Goal: Communication & Community: Participate in discussion

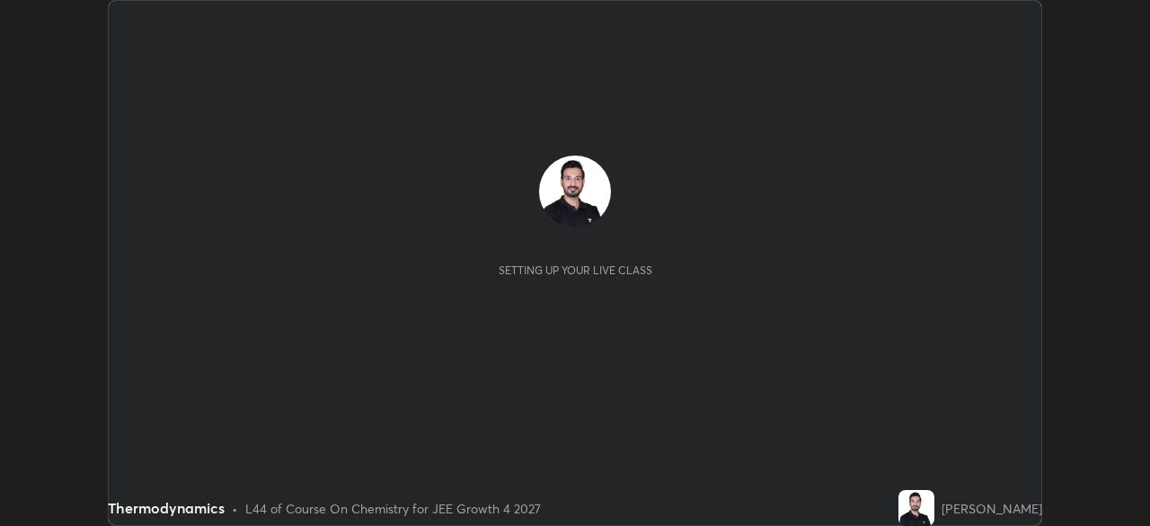
scroll to position [526, 1149]
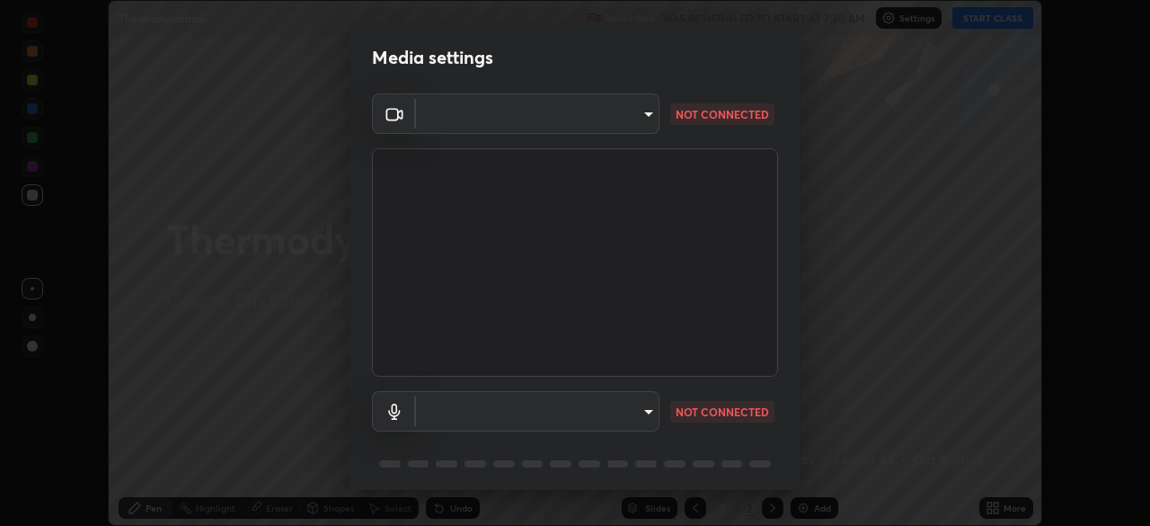
type input "878bb5f6a99355e2393efba74ceef3b3f7716bef1db07c11a5baaa90f242d193"
type input "default"
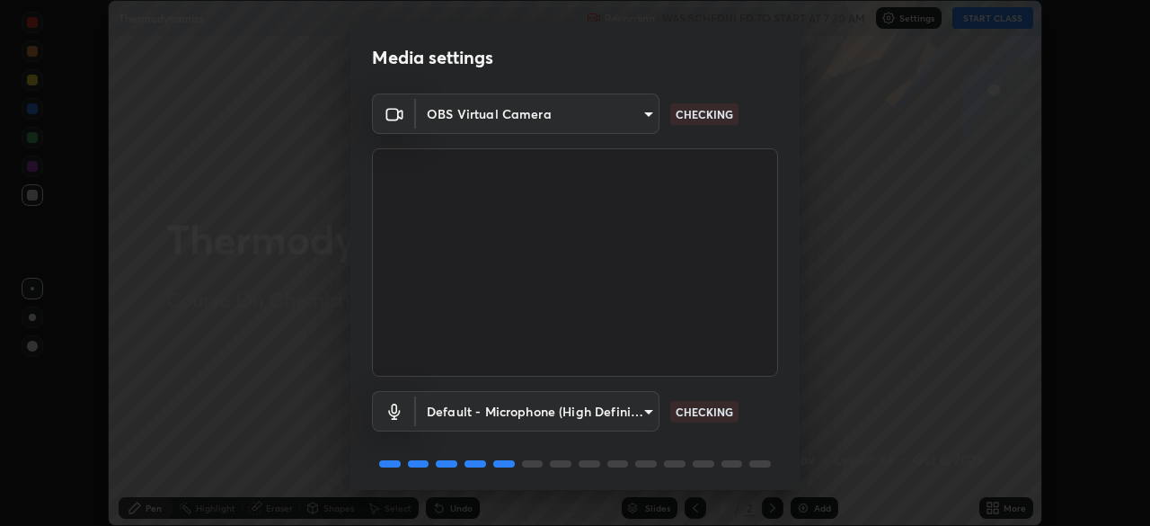
scroll to position [64, 0]
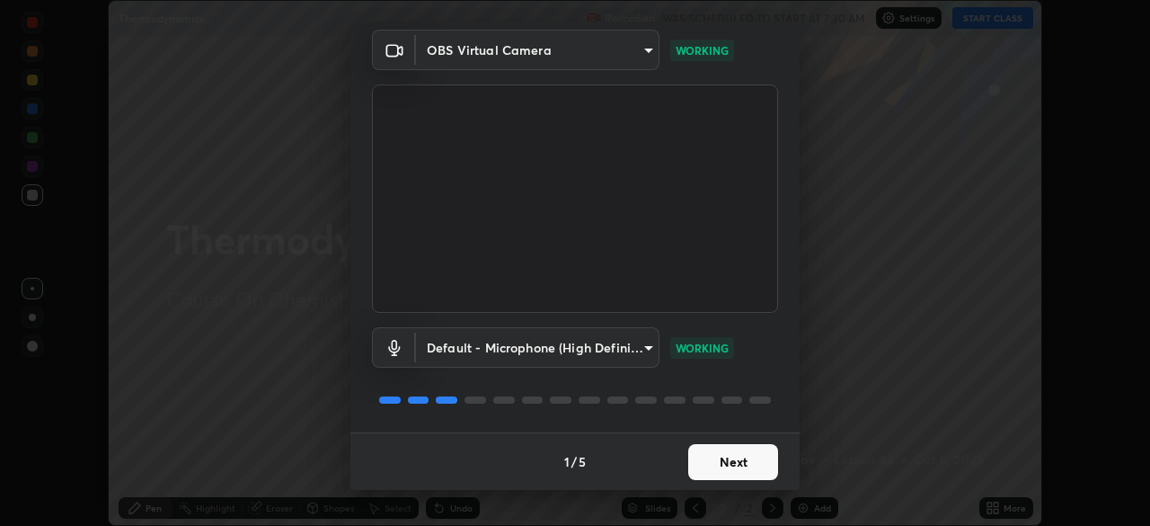
click at [726, 451] on button "Next" at bounding box center [733, 462] width 90 height 36
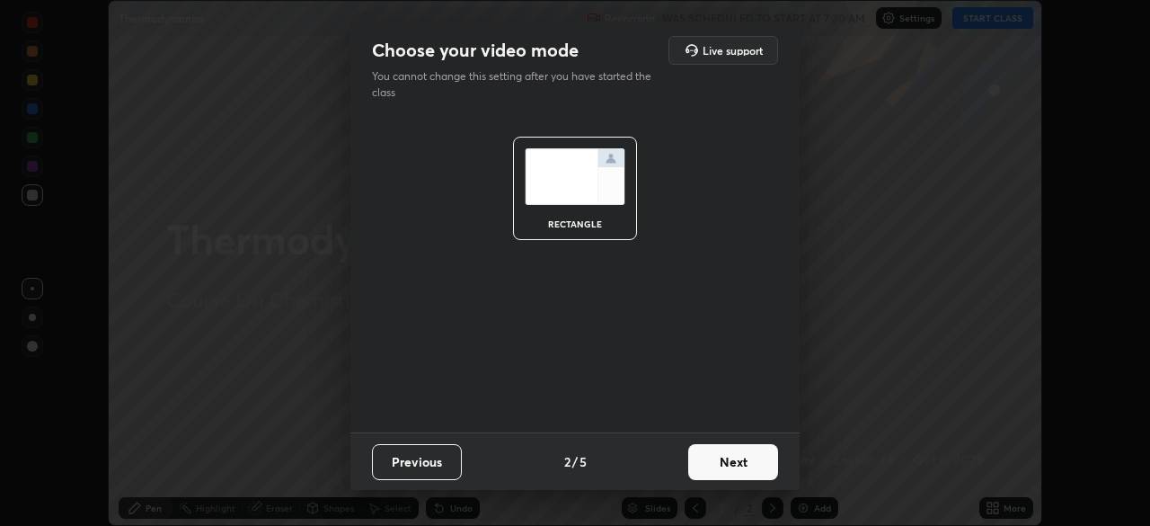
click at [730, 464] on button "Next" at bounding box center [733, 462] width 90 height 36
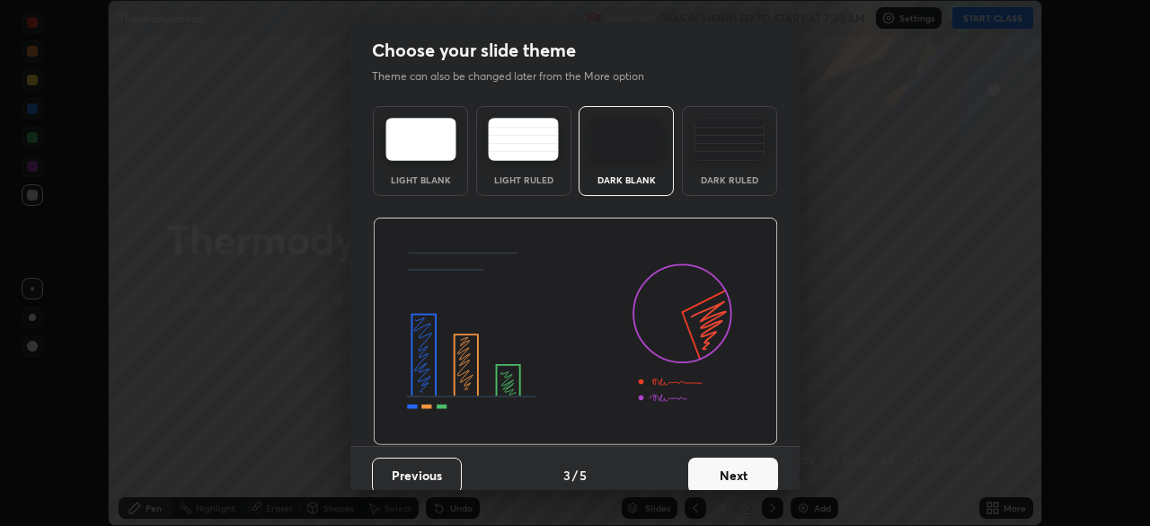
click at [743, 468] on button "Next" at bounding box center [733, 475] width 90 height 36
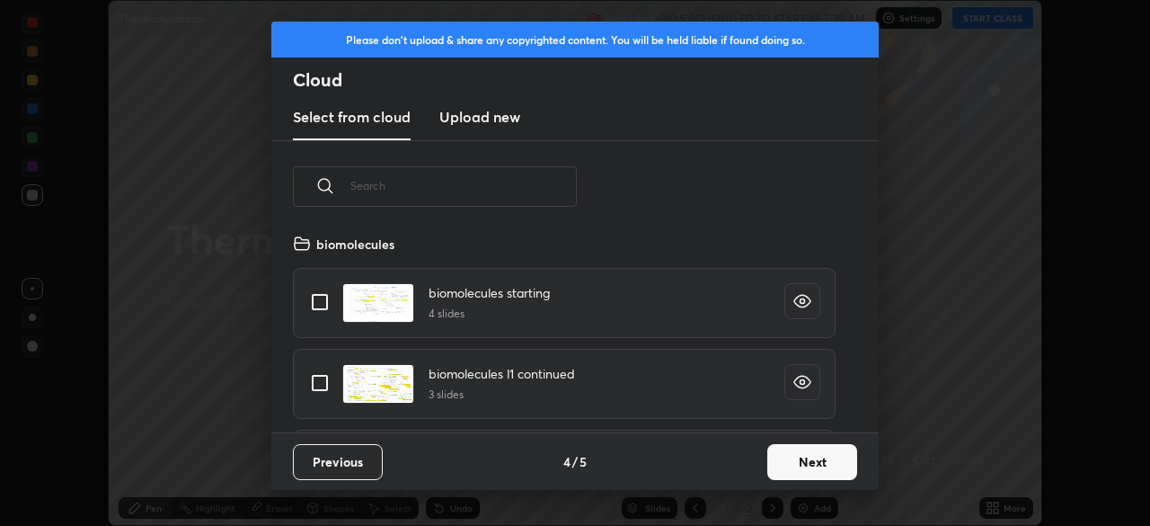
scroll to position [199, 577]
click at [776, 464] on button "Next" at bounding box center [812, 462] width 90 height 36
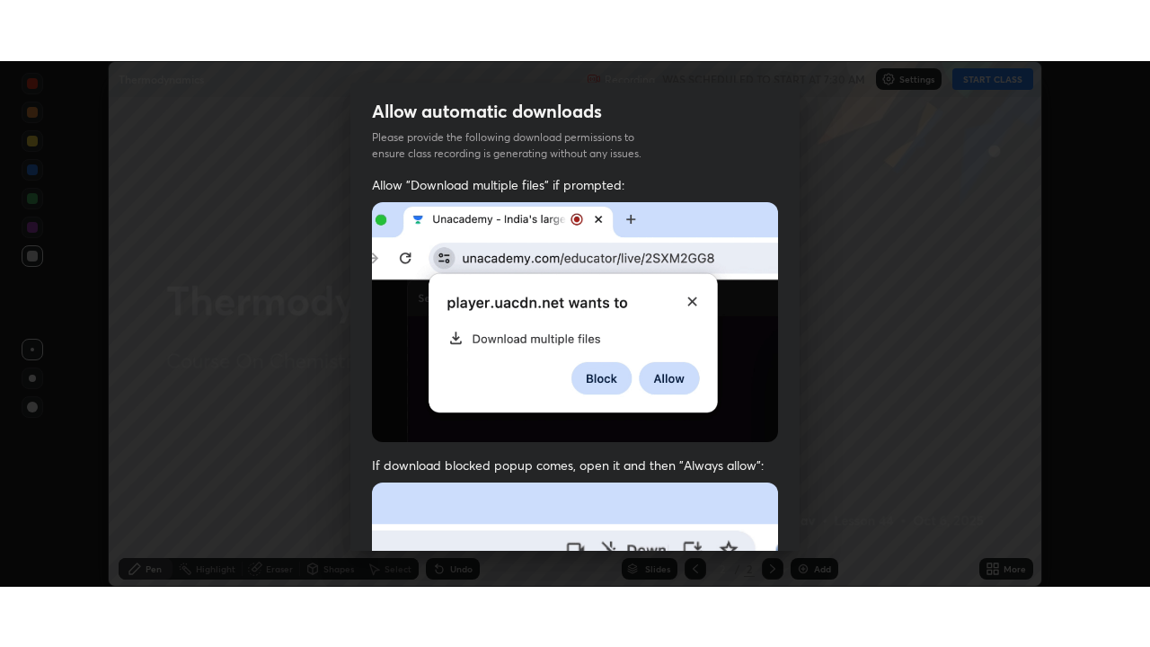
scroll to position [410, 0]
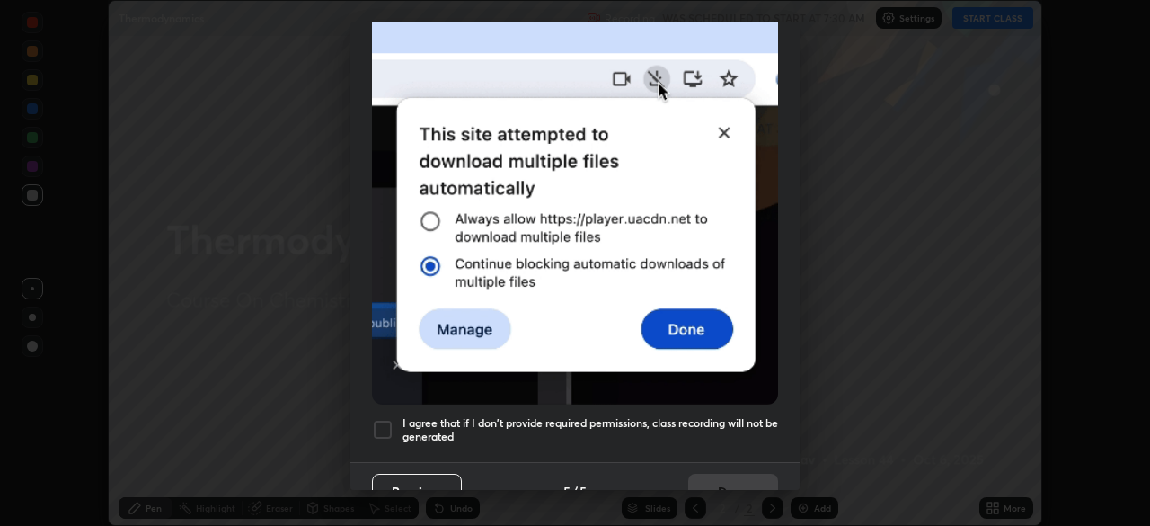
click at [385, 426] on div at bounding box center [383, 430] width 22 height 22
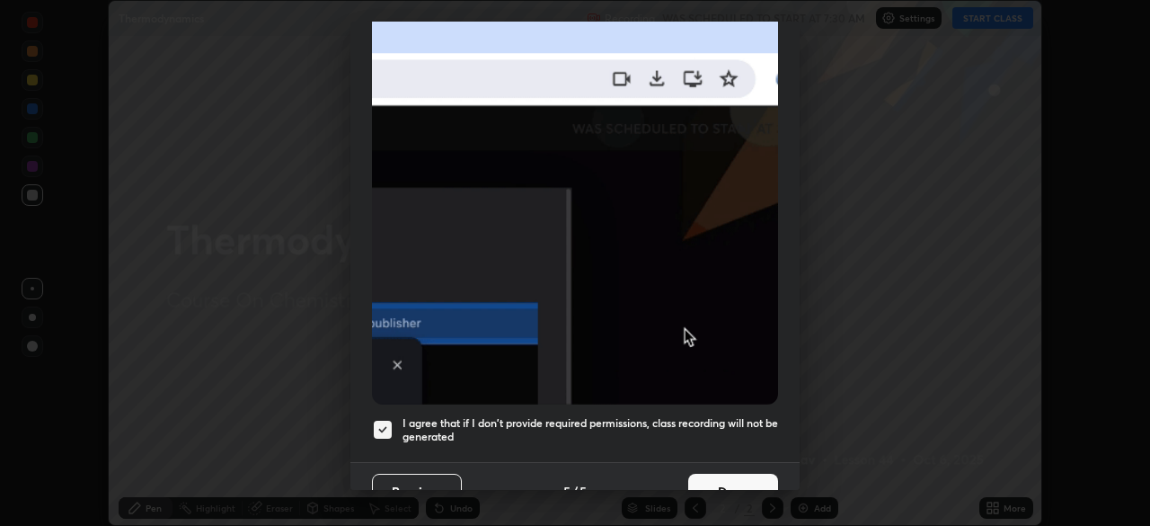
click at [708, 474] on button "Done" at bounding box center [733, 491] width 90 height 36
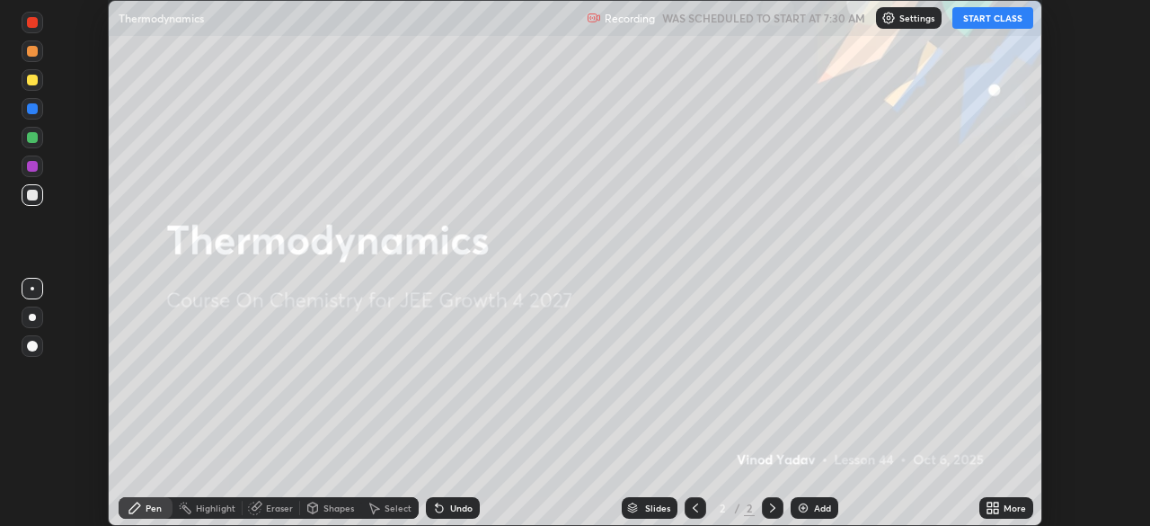
click at [987, 17] on button "START CLASS" at bounding box center [992, 18] width 81 height 22
click at [809, 512] on div "Add" at bounding box center [815, 508] width 48 height 22
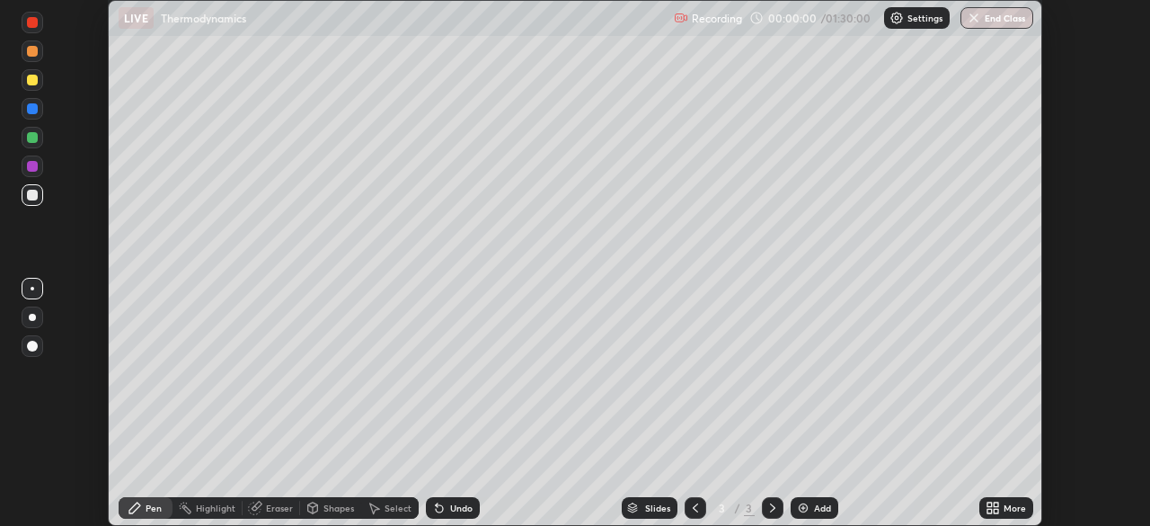
click at [997, 512] on icon at bounding box center [996, 510] width 4 height 4
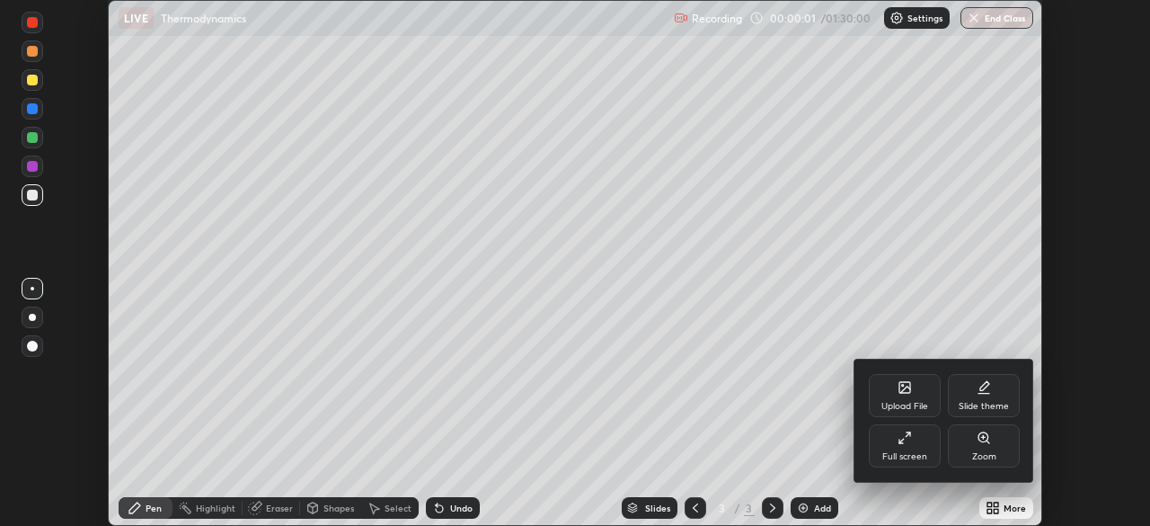
click at [911, 455] on div "Full screen" at bounding box center [904, 456] width 45 height 9
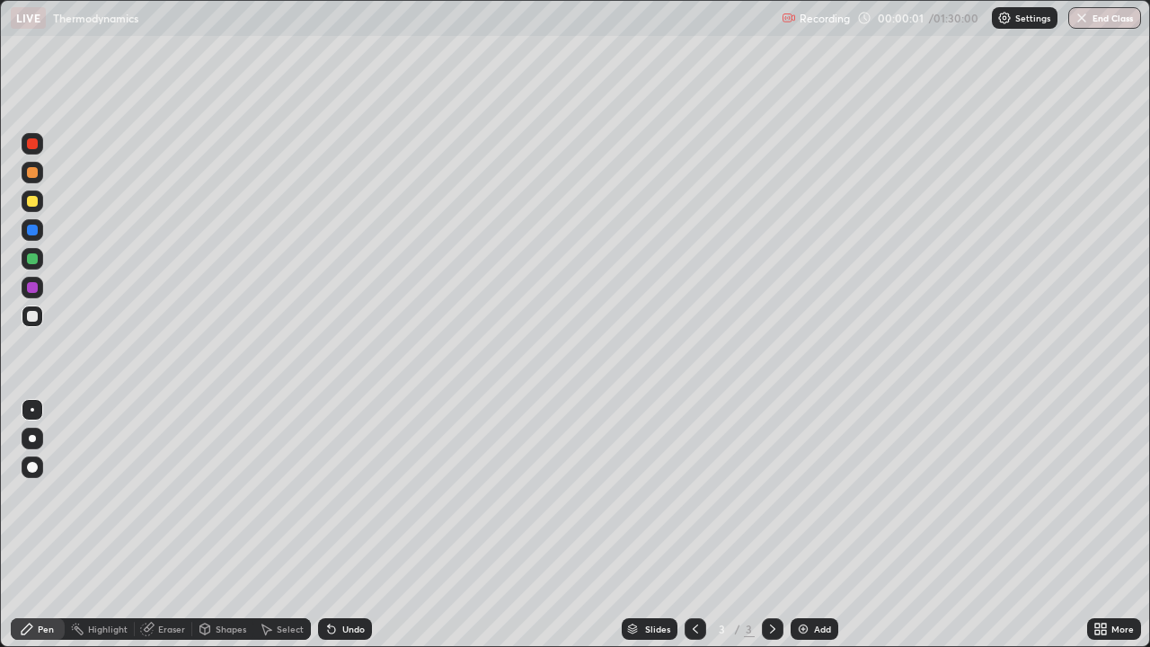
scroll to position [647, 1150]
click at [34, 204] on div at bounding box center [32, 201] width 11 height 11
click at [31, 172] on div at bounding box center [32, 172] width 11 height 11
click at [25, 255] on div at bounding box center [33, 259] width 22 height 22
click at [29, 209] on div at bounding box center [33, 201] width 22 height 22
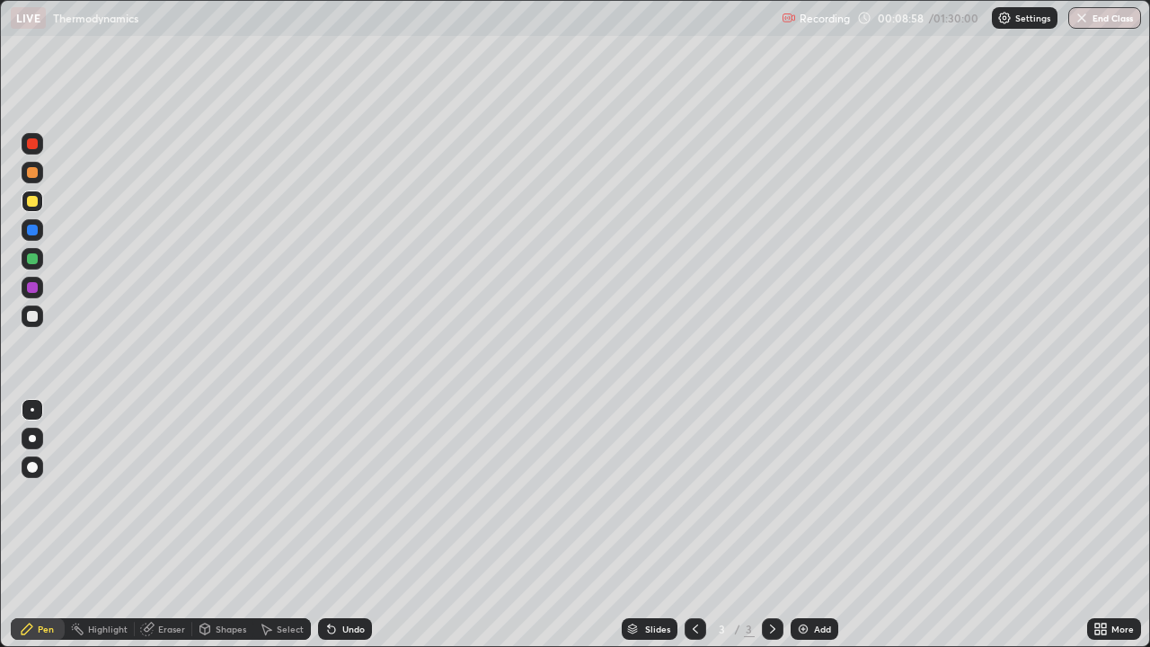
click at [29, 290] on div at bounding box center [32, 287] width 11 height 11
click at [819, 525] on div "Add" at bounding box center [822, 628] width 17 height 9
click at [34, 262] on div at bounding box center [32, 258] width 11 height 11
click at [807, 525] on img at bounding box center [803, 629] width 14 height 14
click at [30, 231] on div at bounding box center [32, 230] width 11 height 11
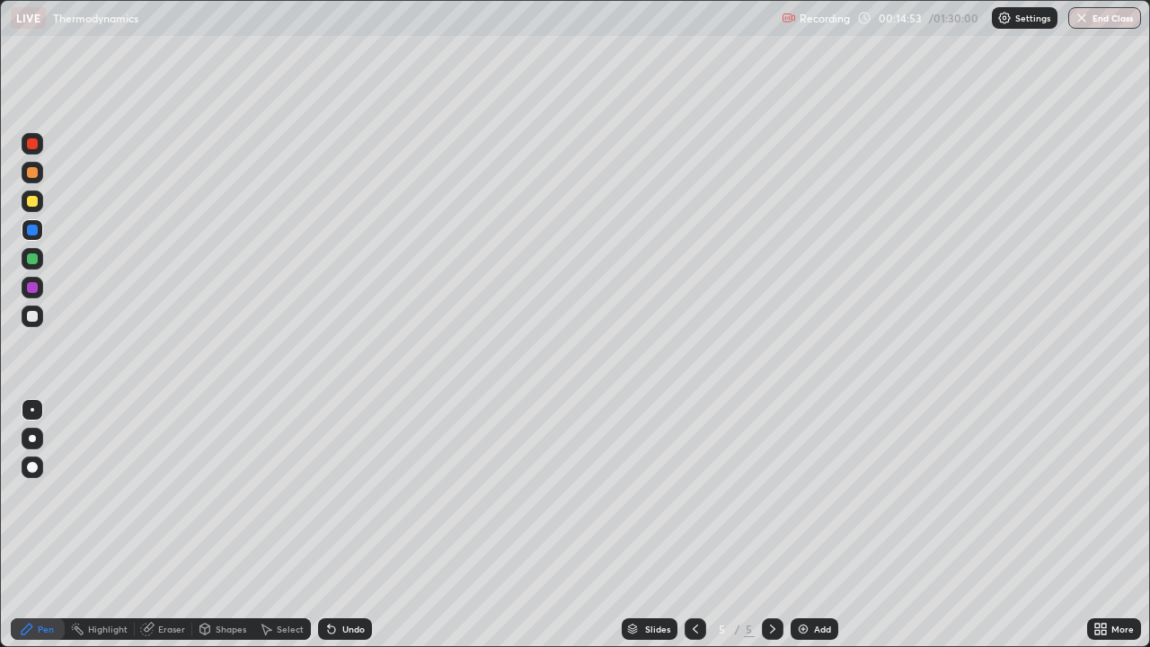
click at [807, 525] on div "Add" at bounding box center [815, 629] width 48 height 22
click at [31, 286] on div at bounding box center [32, 287] width 11 height 11
click at [32, 316] on div at bounding box center [32, 316] width 11 height 11
click at [694, 525] on icon at bounding box center [695, 629] width 14 height 14
click at [772, 525] on icon at bounding box center [772, 629] width 14 height 14
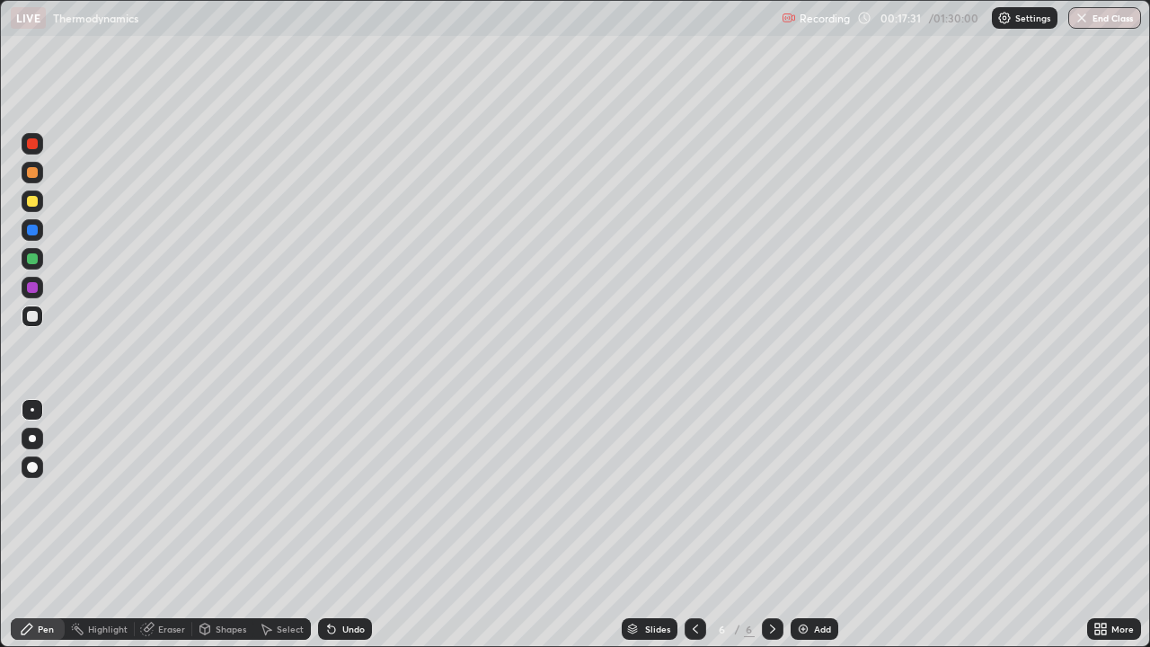
click at [815, 525] on div "Add" at bounding box center [815, 629] width 48 height 22
click at [32, 280] on div at bounding box center [33, 288] width 22 height 22
click at [31, 255] on div at bounding box center [32, 258] width 11 height 11
click at [29, 146] on div at bounding box center [32, 143] width 11 height 11
click at [812, 525] on div "Add" at bounding box center [815, 629] width 48 height 22
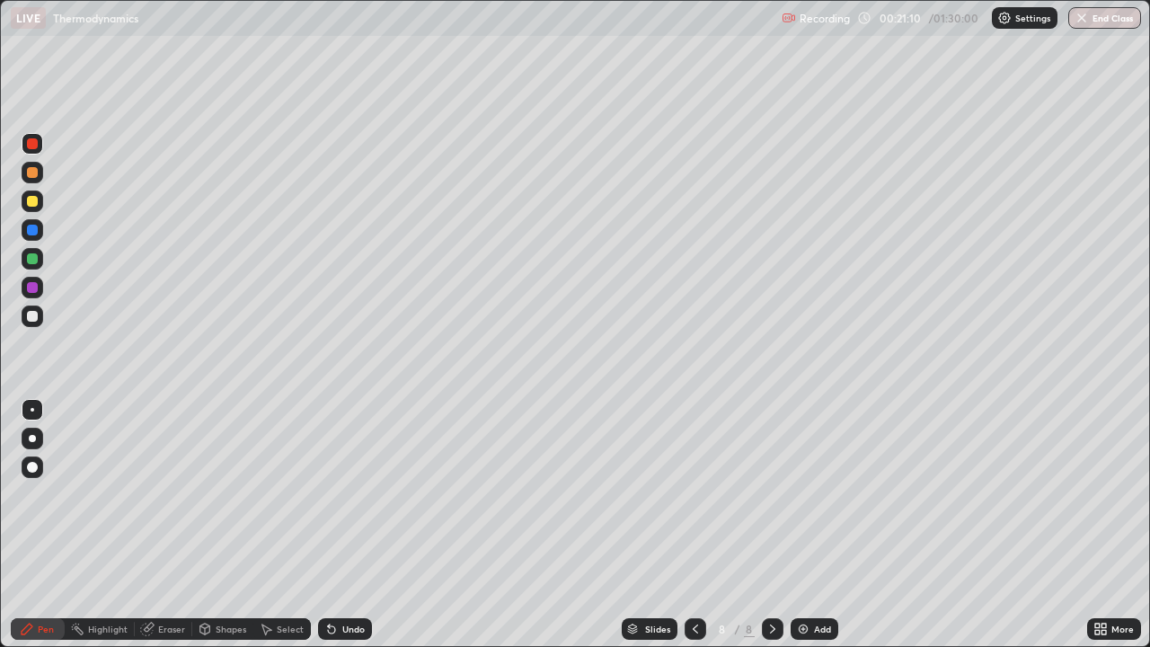
click at [32, 228] on div at bounding box center [32, 230] width 11 height 11
click at [31, 257] on div at bounding box center [32, 258] width 11 height 11
click at [30, 287] on div at bounding box center [32, 287] width 11 height 11
click at [32, 255] on div at bounding box center [32, 258] width 11 height 11
click at [32, 202] on div at bounding box center [32, 201] width 11 height 11
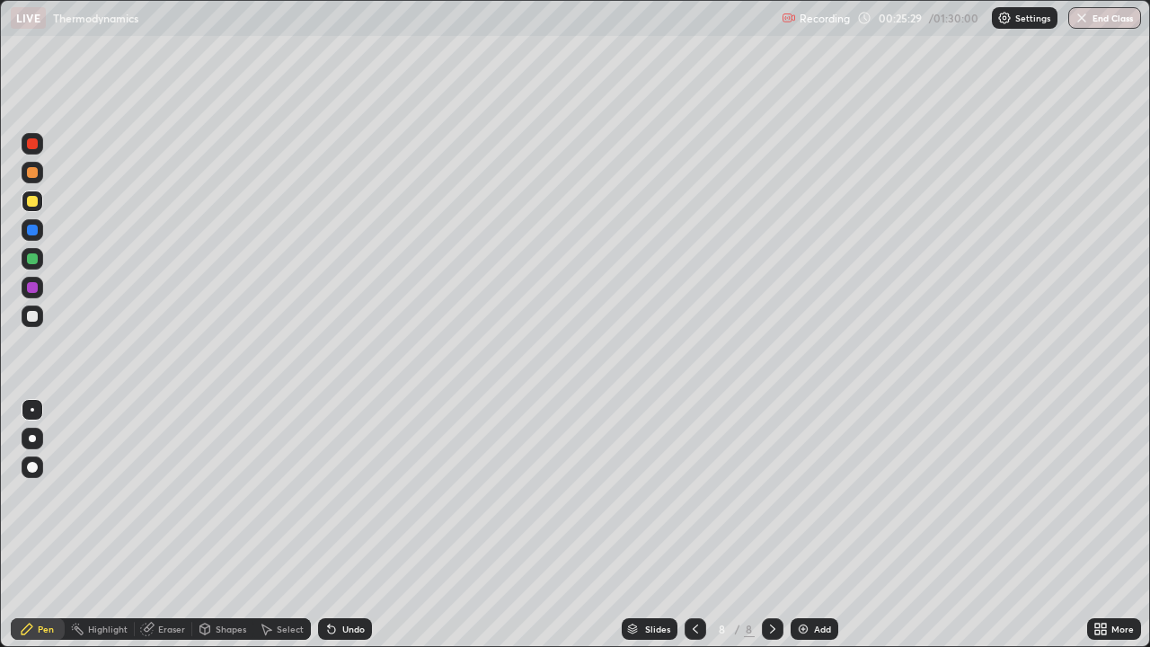
click at [31, 280] on div at bounding box center [33, 288] width 22 height 22
click at [810, 525] on div "Add" at bounding box center [815, 629] width 48 height 22
click at [693, 525] on icon at bounding box center [695, 628] width 5 height 9
click at [771, 525] on icon at bounding box center [772, 629] width 14 height 14
click at [693, 525] on icon at bounding box center [695, 629] width 14 height 14
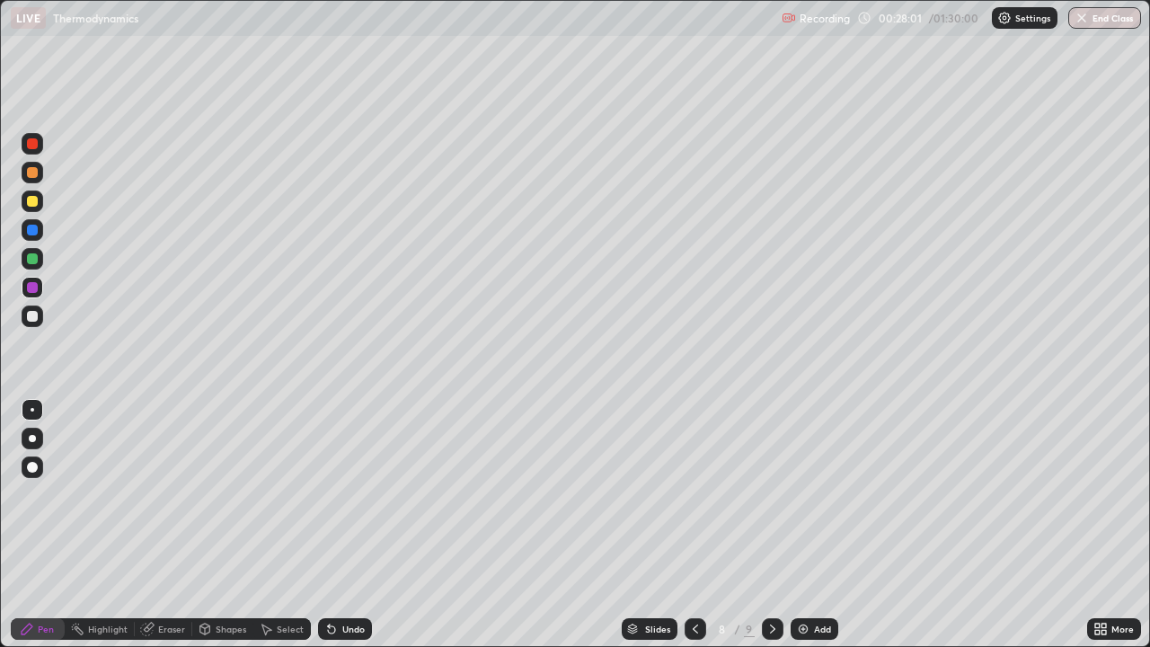
click at [772, 525] on icon at bounding box center [772, 629] width 14 height 14
click at [27, 260] on div at bounding box center [32, 258] width 11 height 11
click at [695, 525] on icon at bounding box center [695, 629] width 14 height 14
click at [771, 525] on div at bounding box center [773, 629] width 22 height 22
click at [695, 525] on icon at bounding box center [695, 629] width 14 height 14
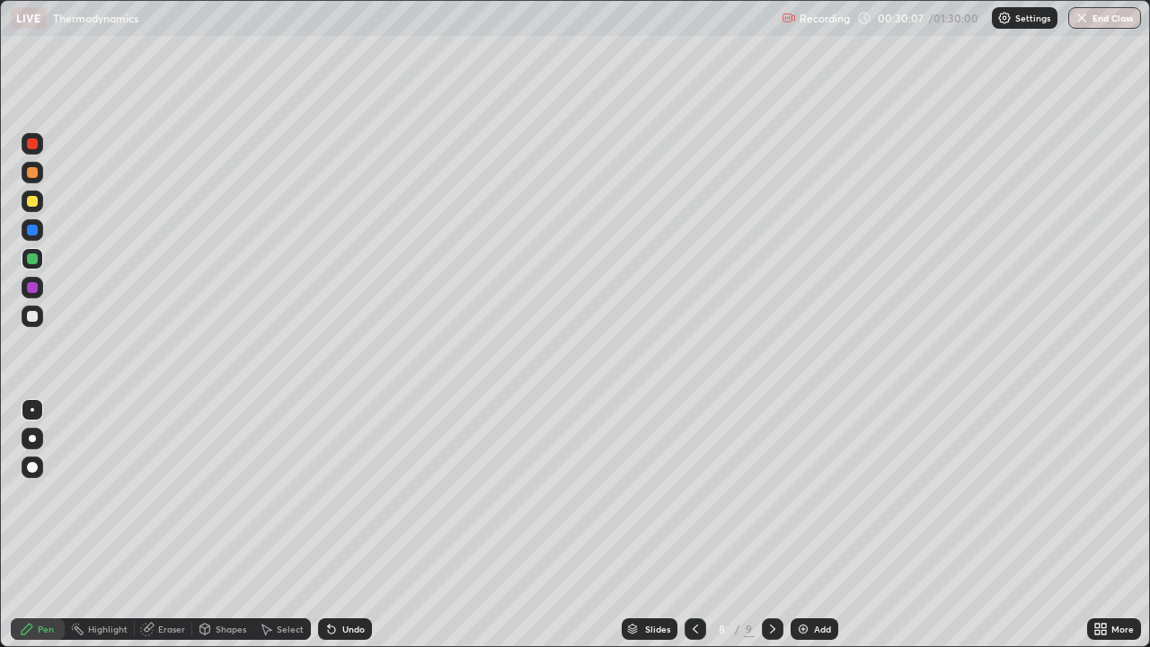
click at [771, 525] on icon at bounding box center [772, 629] width 14 height 14
click at [31, 283] on div at bounding box center [32, 287] width 11 height 11
click at [27, 258] on div at bounding box center [32, 258] width 11 height 11
click at [31, 230] on div at bounding box center [32, 230] width 11 height 11
click at [818, 525] on div "Add" at bounding box center [822, 628] width 17 height 9
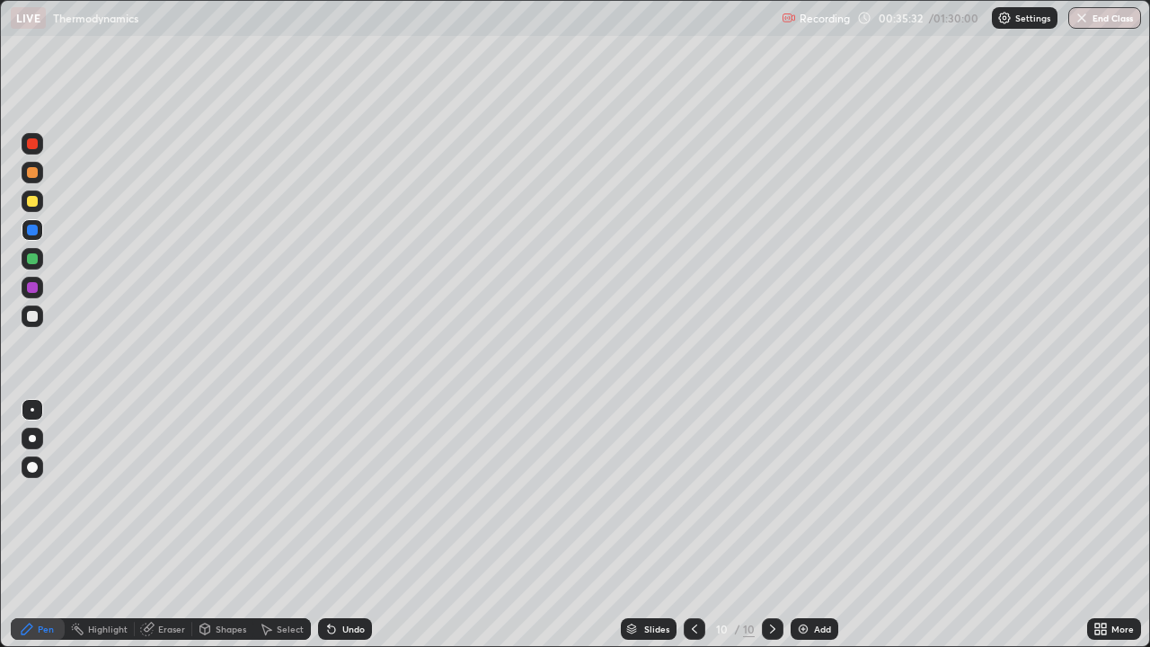
click at [32, 202] on div at bounding box center [32, 201] width 11 height 11
click at [31, 144] on div at bounding box center [32, 143] width 11 height 11
click at [31, 286] on div at bounding box center [32, 287] width 11 height 11
click at [31, 257] on div at bounding box center [32, 258] width 11 height 11
click at [28, 284] on div at bounding box center [32, 287] width 11 height 11
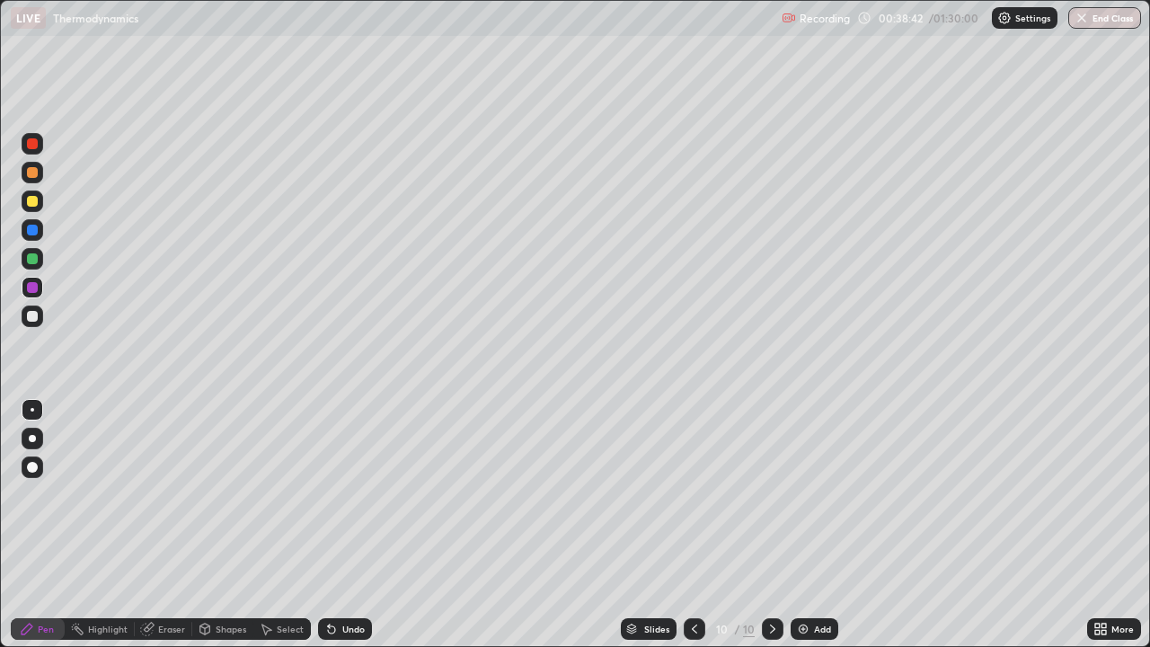
click at [32, 199] on div at bounding box center [32, 201] width 11 height 11
click at [35, 147] on div at bounding box center [32, 143] width 11 height 11
click at [164, 525] on div "Eraser" at bounding box center [171, 628] width 27 height 9
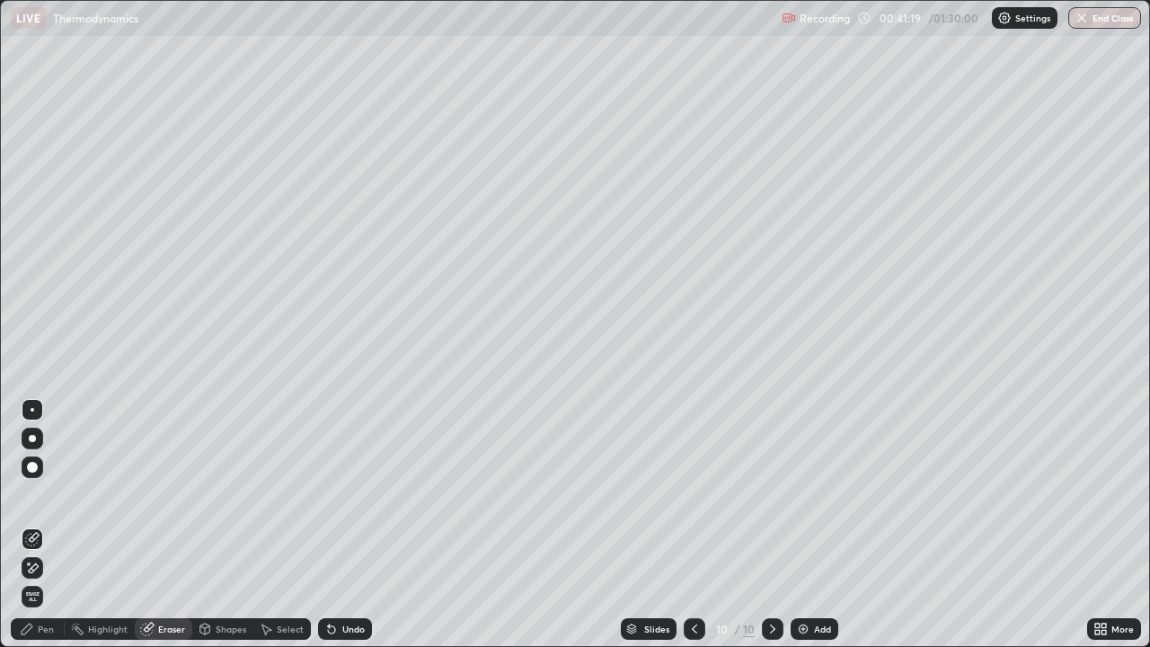
click at [48, 525] on div "Pen" at bounding box center [46, 628] width 16 height 9
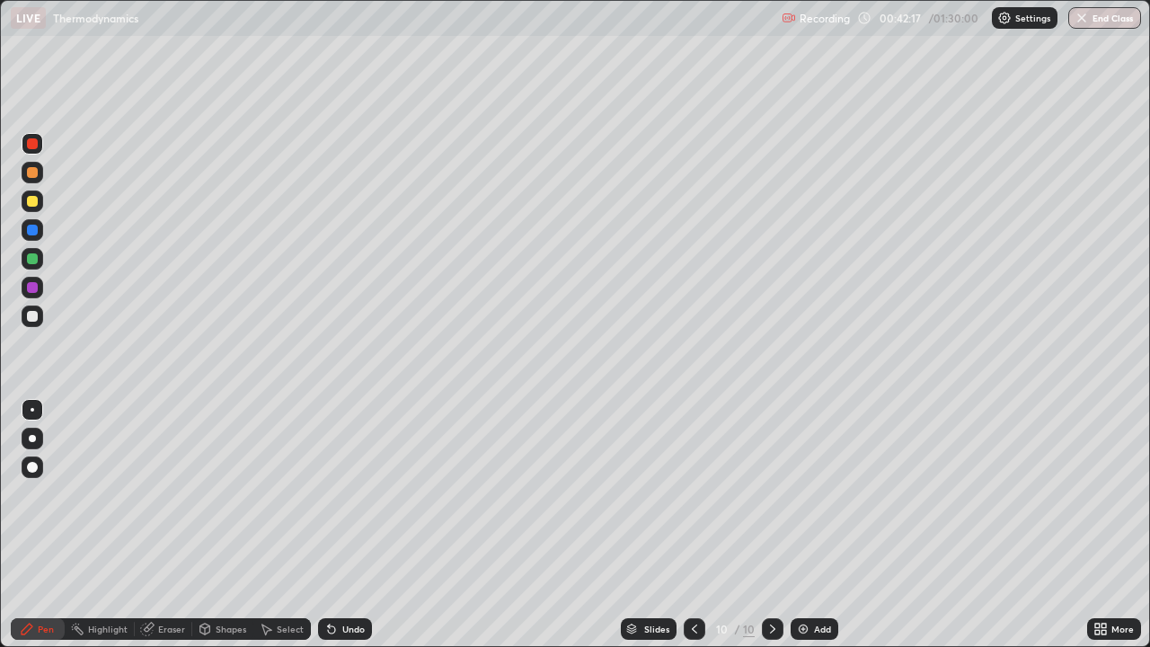
click at [806, 525] on img at bounding box center [803, 629] width 14 height 14
click at [30, 257] on div at bounding box center [32, 258] width 11 height 11
click at [32, 287] on div at bounding box center [32, 287] width 11 height 11
click at [27, 172] on div at bounding box center [32, 172] width 11 height 11
click at [29, 289] on div at bounding box center [32, 287] width 11 height 11
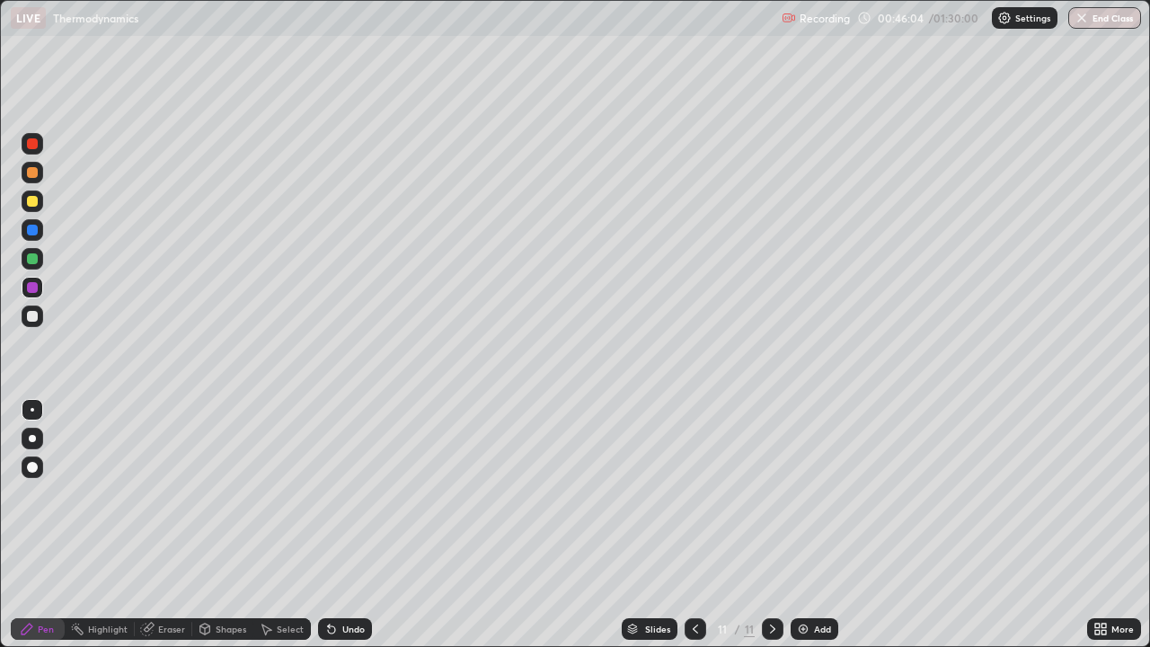
click at [809, 525] on div "Add" at bounding box center [815, 629] width 48 height 22
click at [25, 257] on div at bounding box center [33, 259] width 22 height 22
click at [694, 525] on icon at bounding box center [695, 629] width 14 height 14
click at [771, 525] on icon at bounding box center [772, 629] width 14 height 14
click at [31, 226] on div at bounding box center [32, 230] width 11 height 11
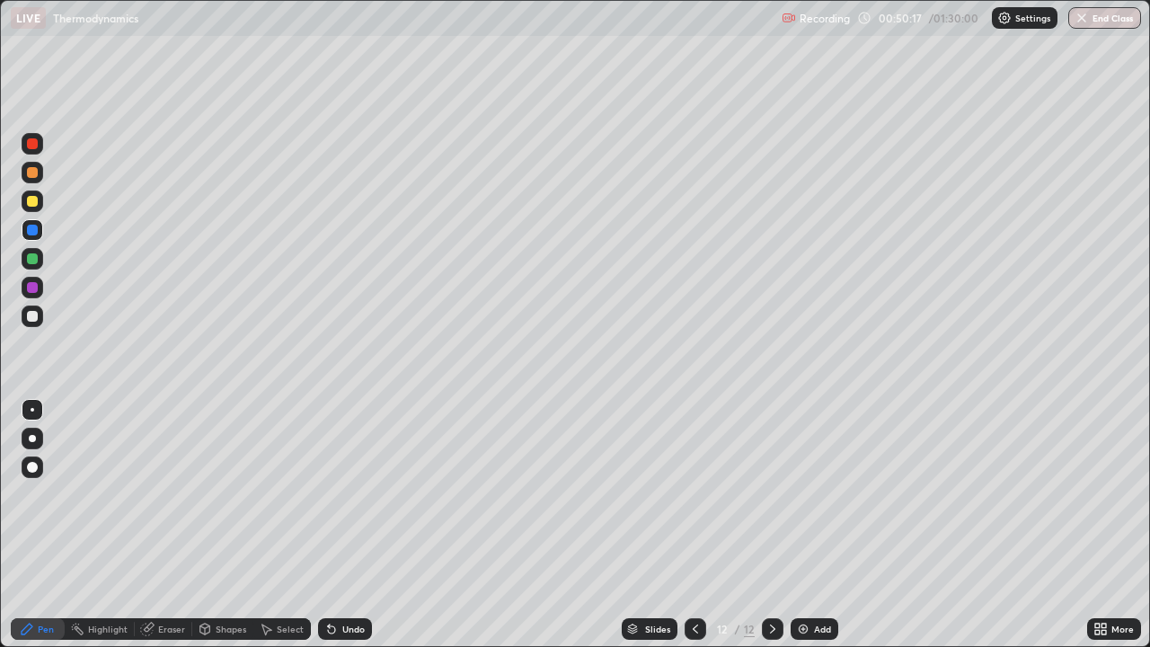
click at [29, 199] on div at bounding box center [32, 201] width 11 height 11
click at [28, 255] on div at bounding box center [32, 258] width 11 height 11
click at [814, 525] on div "Add" at bounding box center [822, 628] width 17 height 9
click at [26, 287] on div at bounding box center [33, 288] width 22 height 22
click at [175, 525] on div "Eraser" at bounding box center [171, 628] width 27 height 9
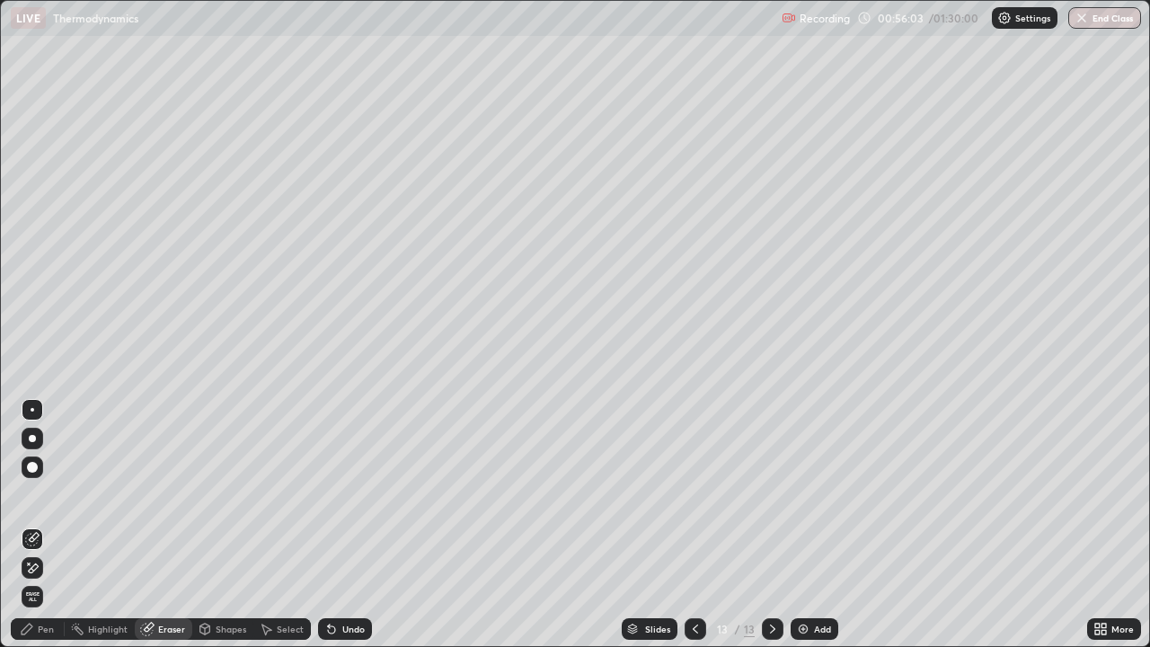
click at [53, 525] on div "Pen" at bounding box center [46, 628] width 16 height 9
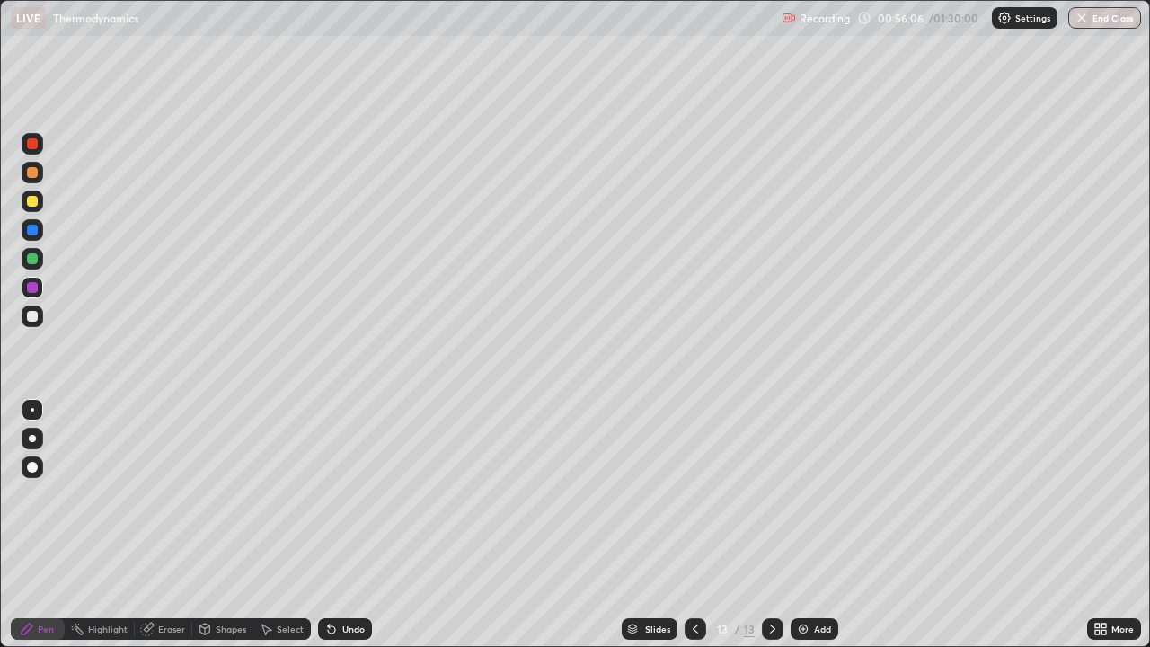
click at [29, 313] on div at bounding box center [32, 316] width 11 height 11
click at [31, 141] on div at bounding box center [32, 143] width 11 height 11
click at [803, 525] on img at bounding box center [803, 629] width 14 height 14
click at [33, 287] on div at bounding box center [32, 287] width 11 height 11
click at [694, 525] on icon at bounding box center [695, 629] width 14 height 14
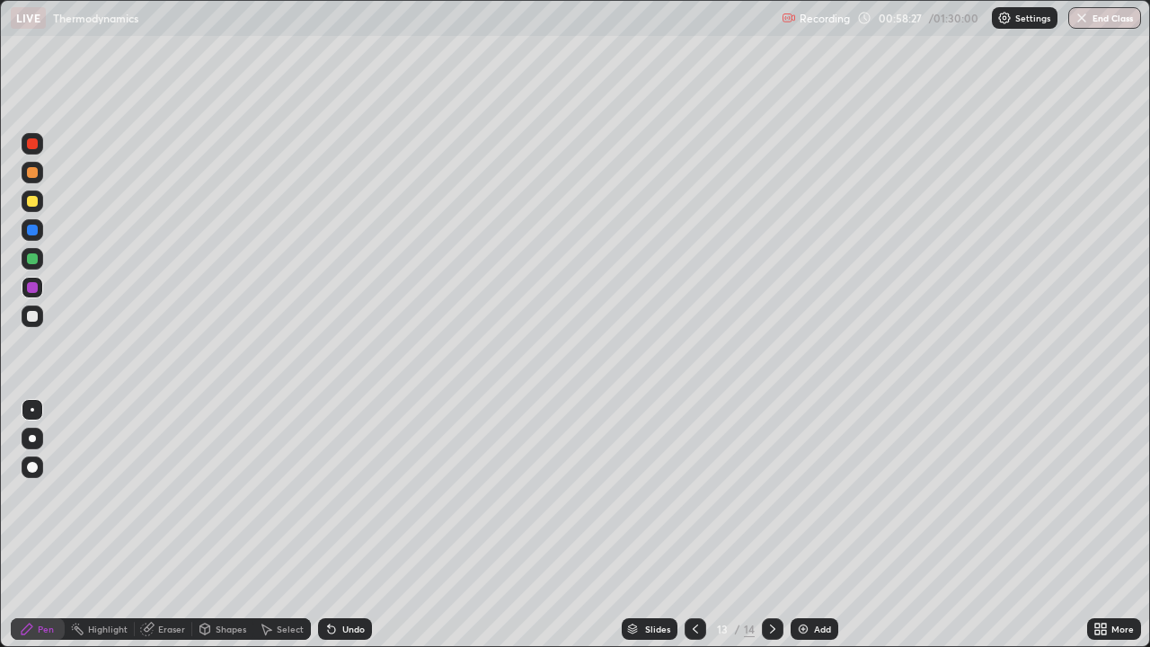
click at [769, 525] on div at bounding box center [773, 629] width 22 height 22
click at [812, 525] on div "Add" at bounding box center [815, 629] width 48 height 22
click at [30, 196] on div at bounding box center [32, 201] width 11 height 11
click at [25, 280] on div at bounding box center [33, 288] width 22 height 22
click at [816, 525] on div "Add" at bounding box center [822, 628] width 17 height 9
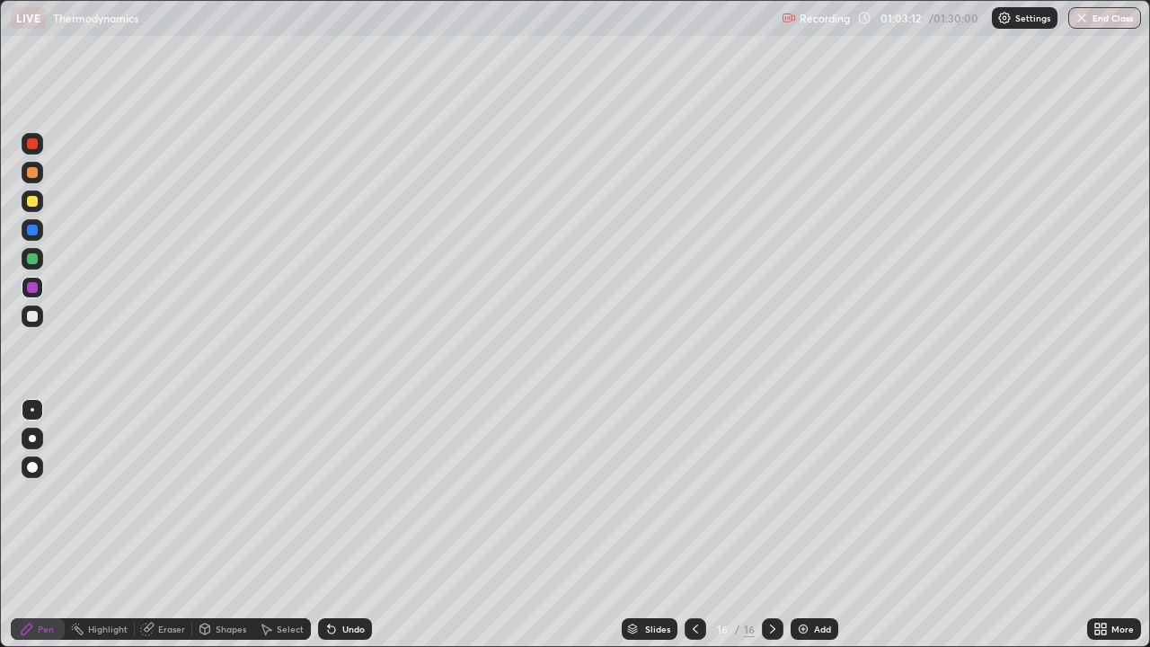
click at [31, 252] on div at bounding box center [33, 259] width 22 height 22
click at [164, 525] on div "Eraser" at bounding box center [163, 629] width 57 height 22
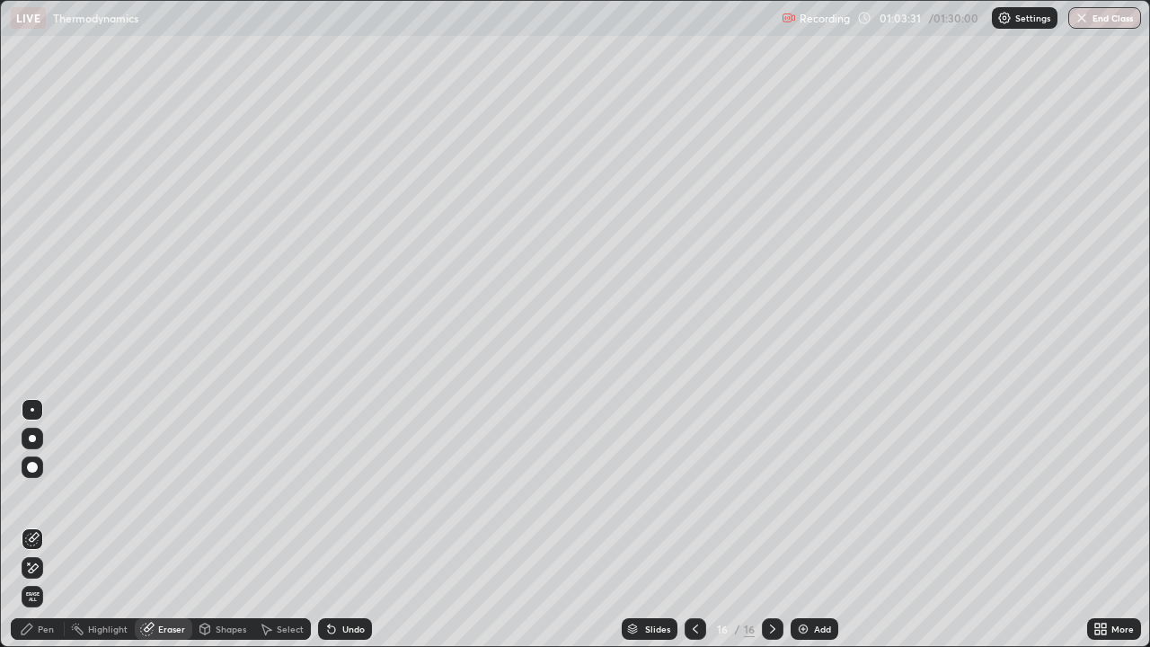
click at [48, 525] on div "Pen" at bounding box center [38, 629] width 54 height 22
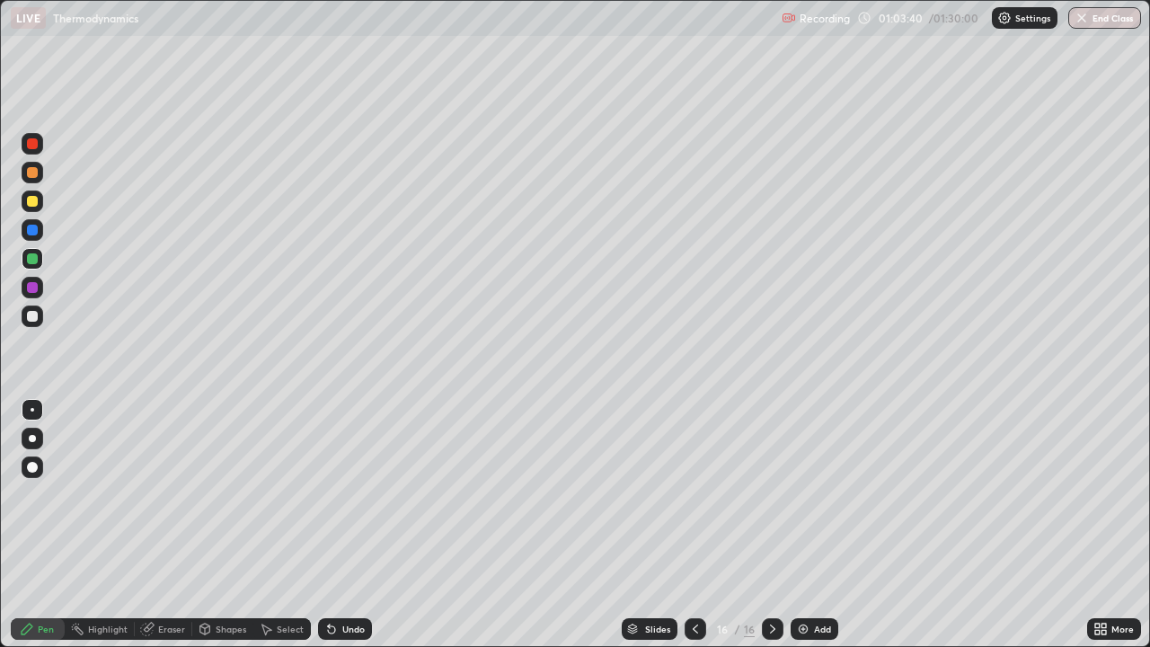
click at [27, 231] on div at bounding box center [32, 230] width 11 height 11
click at [33, 260] on div at bounding box center [32, 258] width 11 height 11
click at [31, 140] on div at bounding box center [32, 143] width 11 height 11
click at [27, 200] on div at bounding box center [32, 201] width 11 height 11
click at [30, 170] on div at bounding box center [32, 172] width 11 height 11
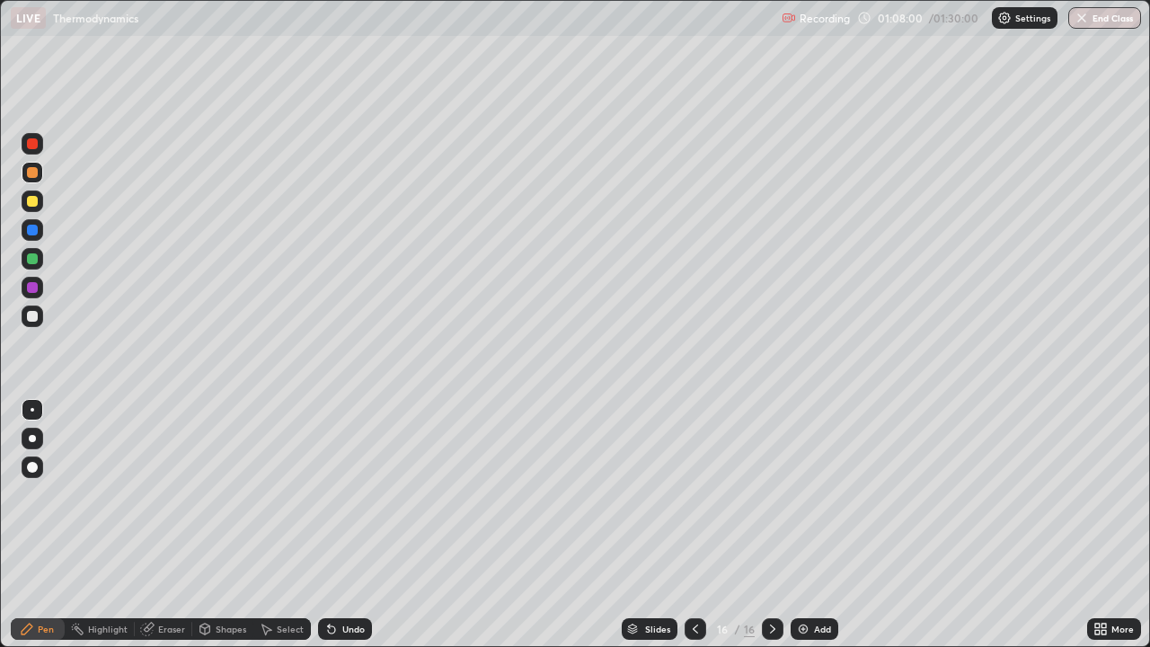
click at [28, 139] on div at bounding box center [32, 143] width 11 height 11
click at [811, 525] on div "Add" at bounding box center [815, 629] width 48 height 22
click at [694, 525] on icon at bounding box center [695, 629] width 14 height 14
click at [771, 525] on icon at bounding box center [772, 629] width 14 height 14
click at [694, 525] on icon at bounding box center [695, 629] width 14 height 14
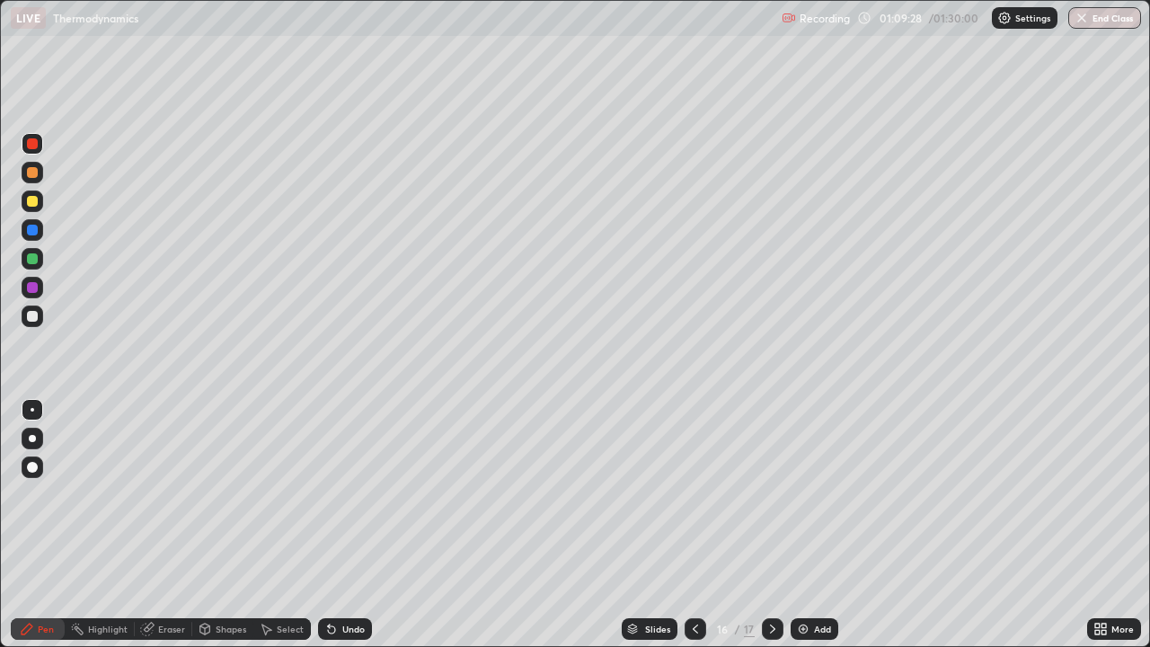
click at [772, 525] on icon at bounding box center [772, 629] width 14 height 14
click at [693, 525] on icon at bounding box center [695, 628] width 5 height 9
click at [770, 525] on icon at bounding box center [772, 629] width 14 height 14
click at [694, 525] on icon at bounding box center [695, 629] width 14 height 14
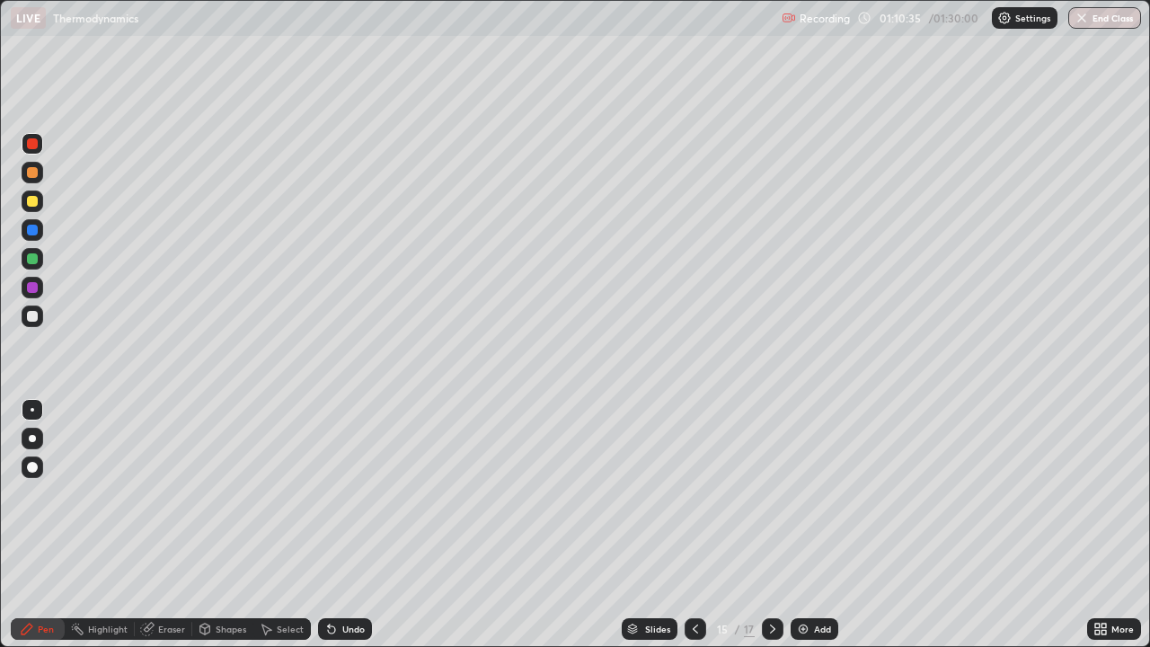
click at [694, 525] on icon at bounding box center [695, 629] width 14 height 14
click at [694, 525] on icon at bounding box center [695, 628] width 5 height 9
click at [766, 525] on icon at bounding box center [772, 629] width 14 height 14
click at [771, 525] on icon at bounding box center [772, 629] width 14 height 14
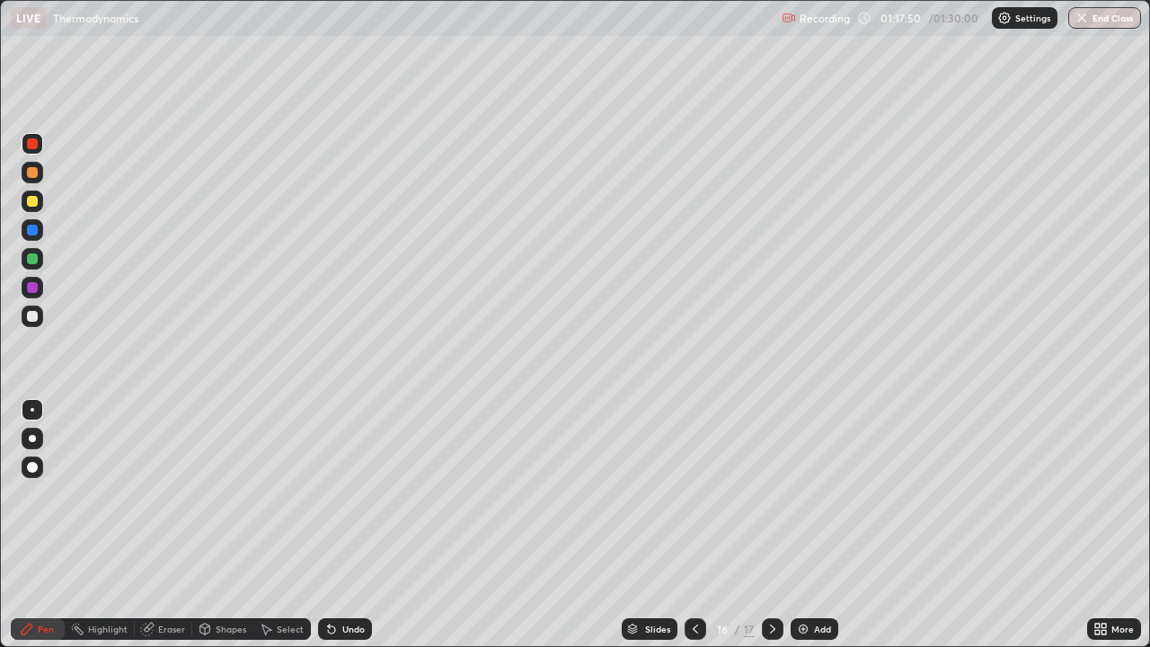
click at [771, 525] on icon at bounding box center [772, 629] width 14 height 14
click at [30, 284] on div at bounding box center [32, 287] width 11 height 11
click at [32, 256] on div at bounding box center [32, 258] width 11 height 11
click at [811, 525] on div "Add" at bounding box center [815, 629] width 48 height 22
click at [32, 286] on div at bounding box center [32, 287] width 11 height 11
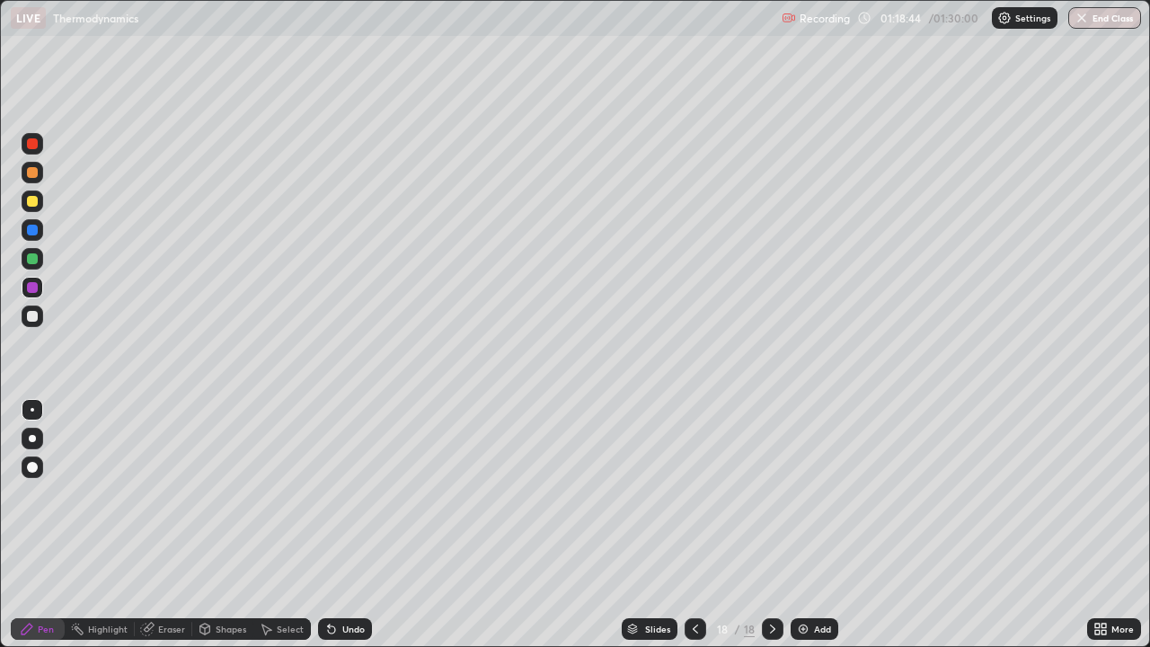
click at [28, 202] on div at bounding box center [32, 201] width 11 height 11
click at [28, 260] on div at bounding box center [32, 258] width 11 height 11
click at [1110, 15] on button "End Class" at bounding box center [1104, 18] width 73 height 22
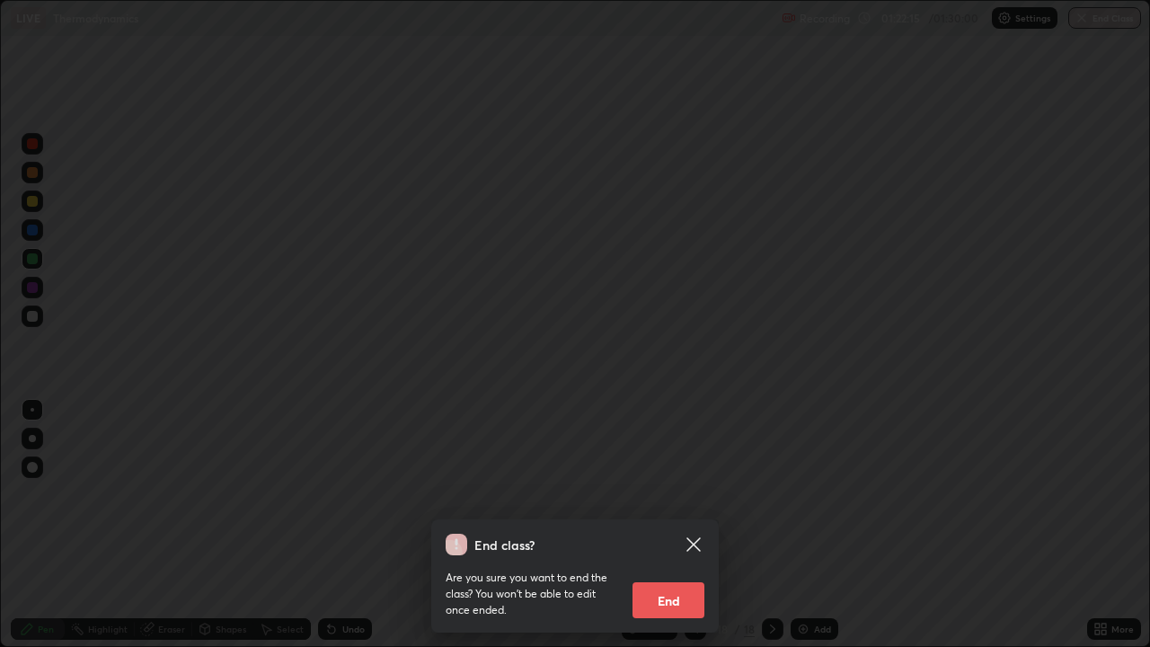
click at [667, 525] on button "End" at bounding box center [668, 600] width 72 height 36
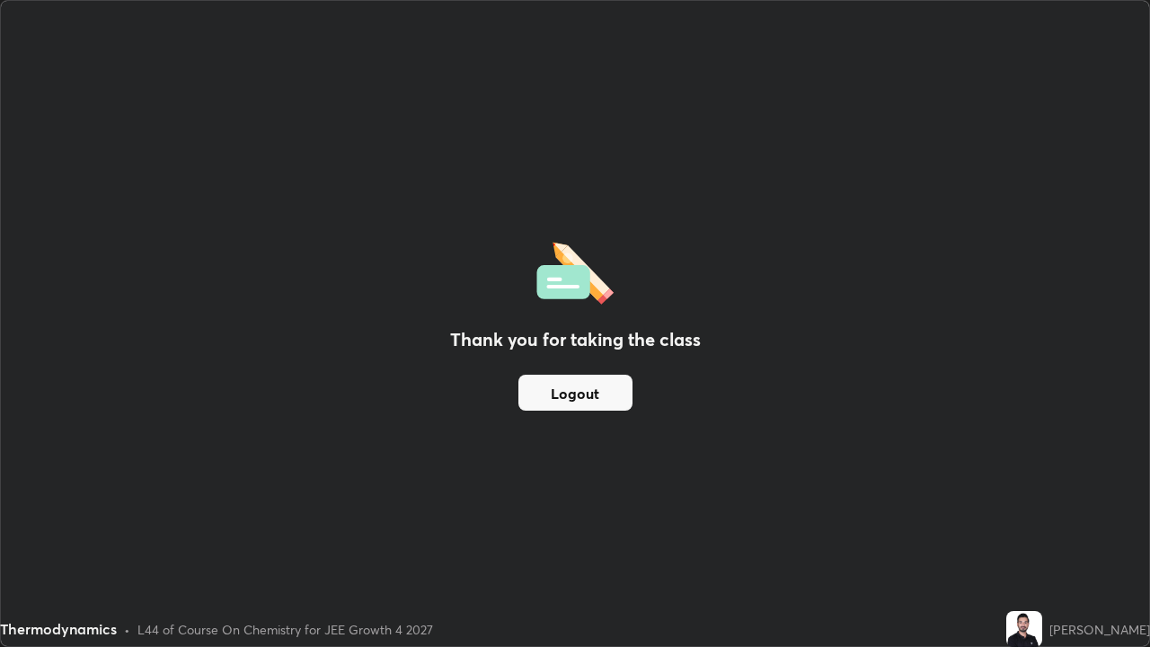
click at [577, 395] on button "Logout" at bounding box center [575, 393] width 114 height 36
